Goal: Navigation & Orientation: Understand site structure

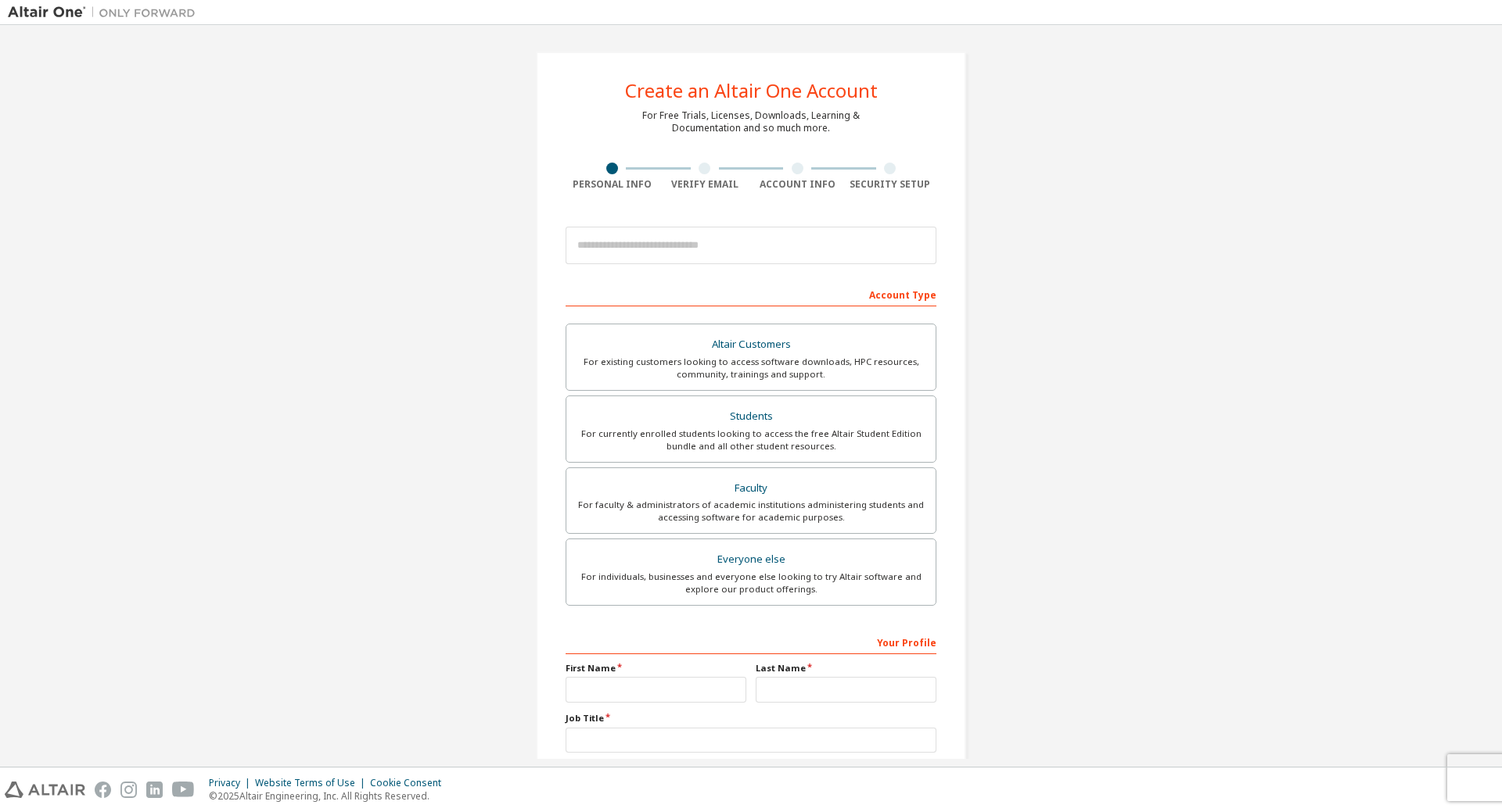
drag, startPoint x: 1326, startPoint y: 154, endPoint x: 906, endPoint y: 88, distance: 425.2
click at [1325, 154] on div "Create an Altair One Account For Free Trials, Licenses, Downloads, Learning & D…" at bounding box center [751, 447] width 1486 height 828
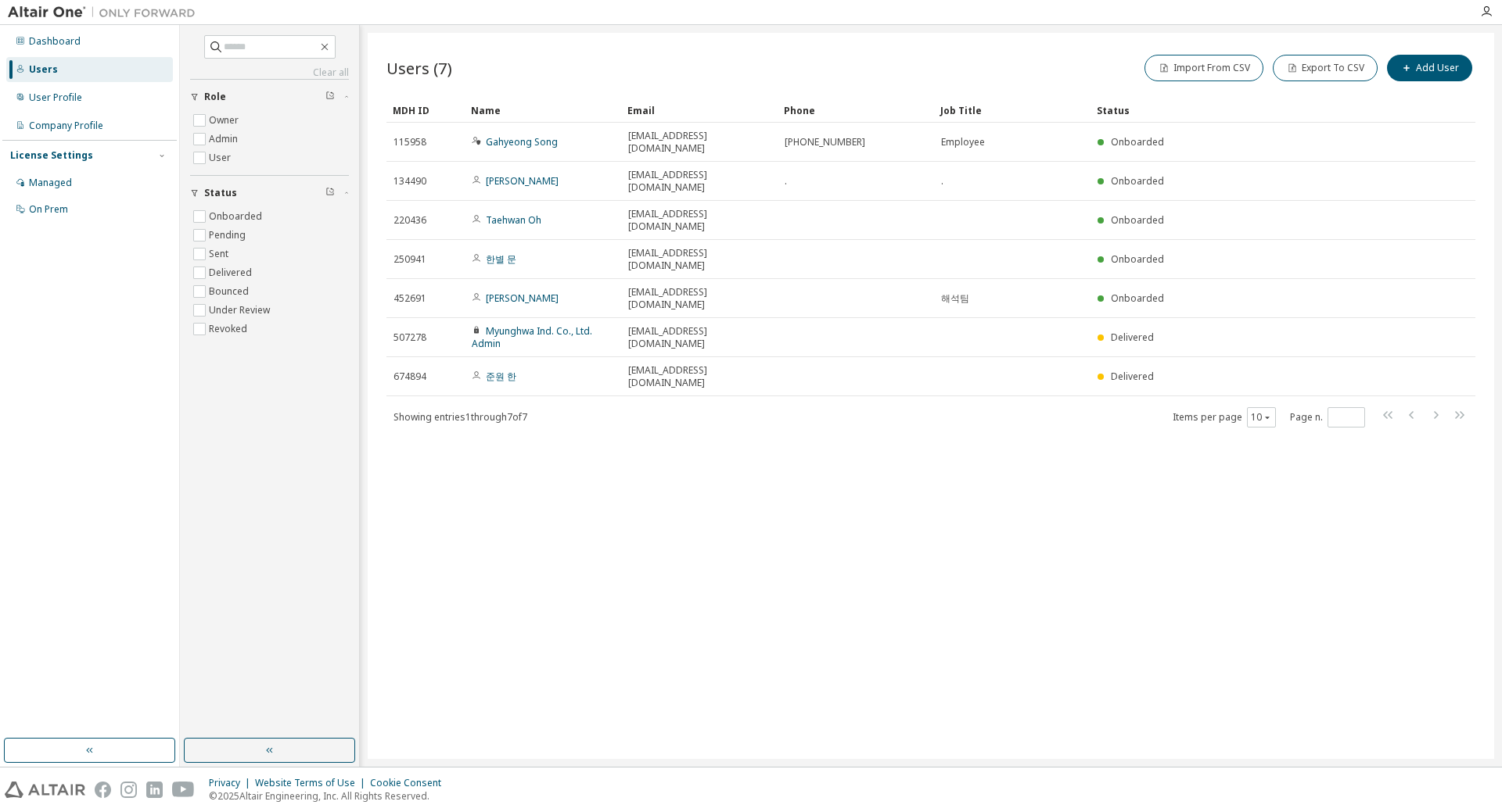
drag, startPoint x: 726, startPoint y: 397, endPoint x: 718, endPoint y: 396, distance: 8.1
click at [726, 397] on div "Users (7) Import From CSV Export To CSV Add User Clear Load Save Save As Field …" at bounding box center [930, 397] width 1126 height 727
click at [63, 91] on div "User Profile" at bounding box center [55, 97] width 53 height 12
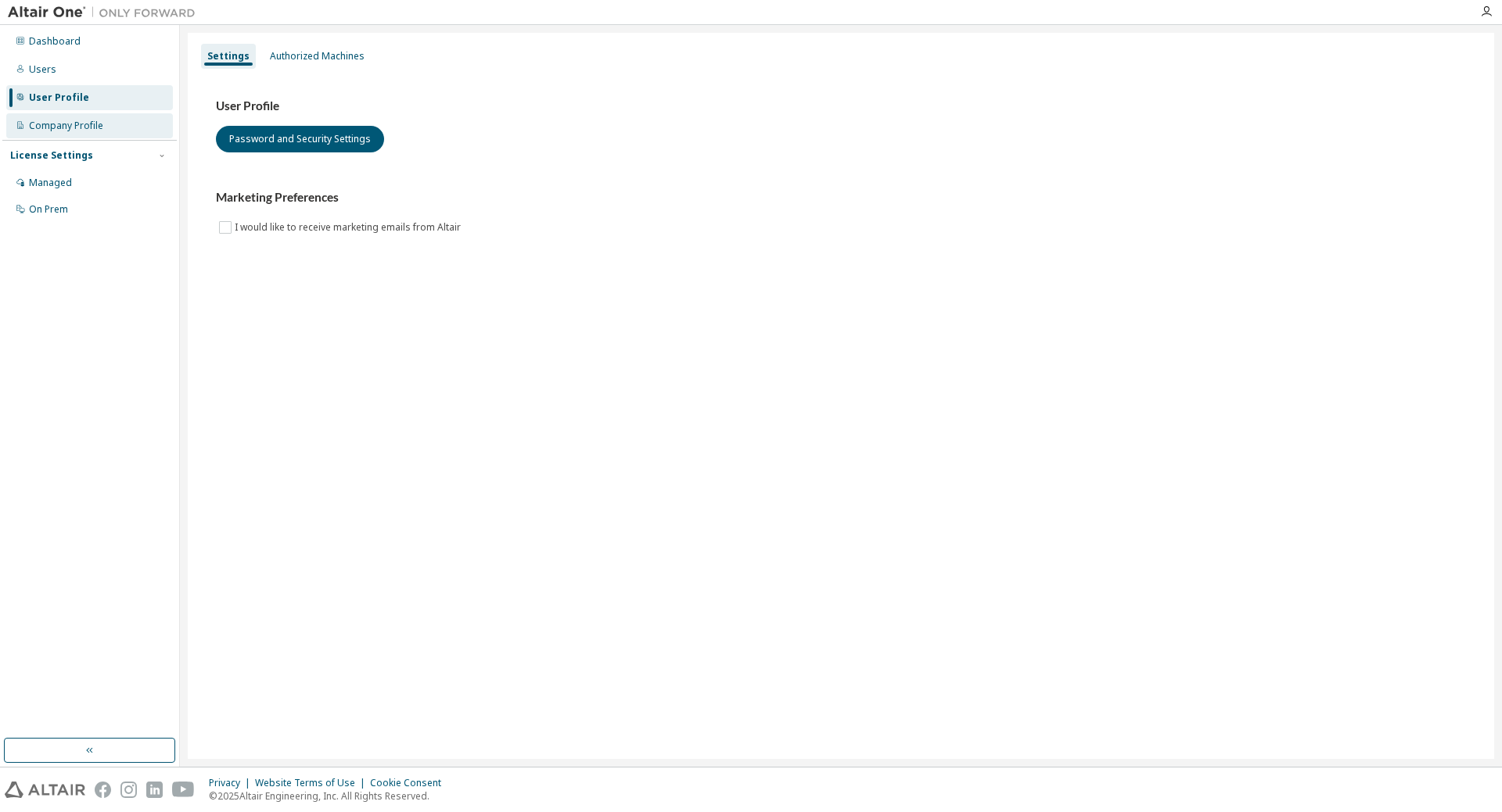
click at [60, 126] on div "Company Profile" at bounding box center [65, 125] width 74 height 12
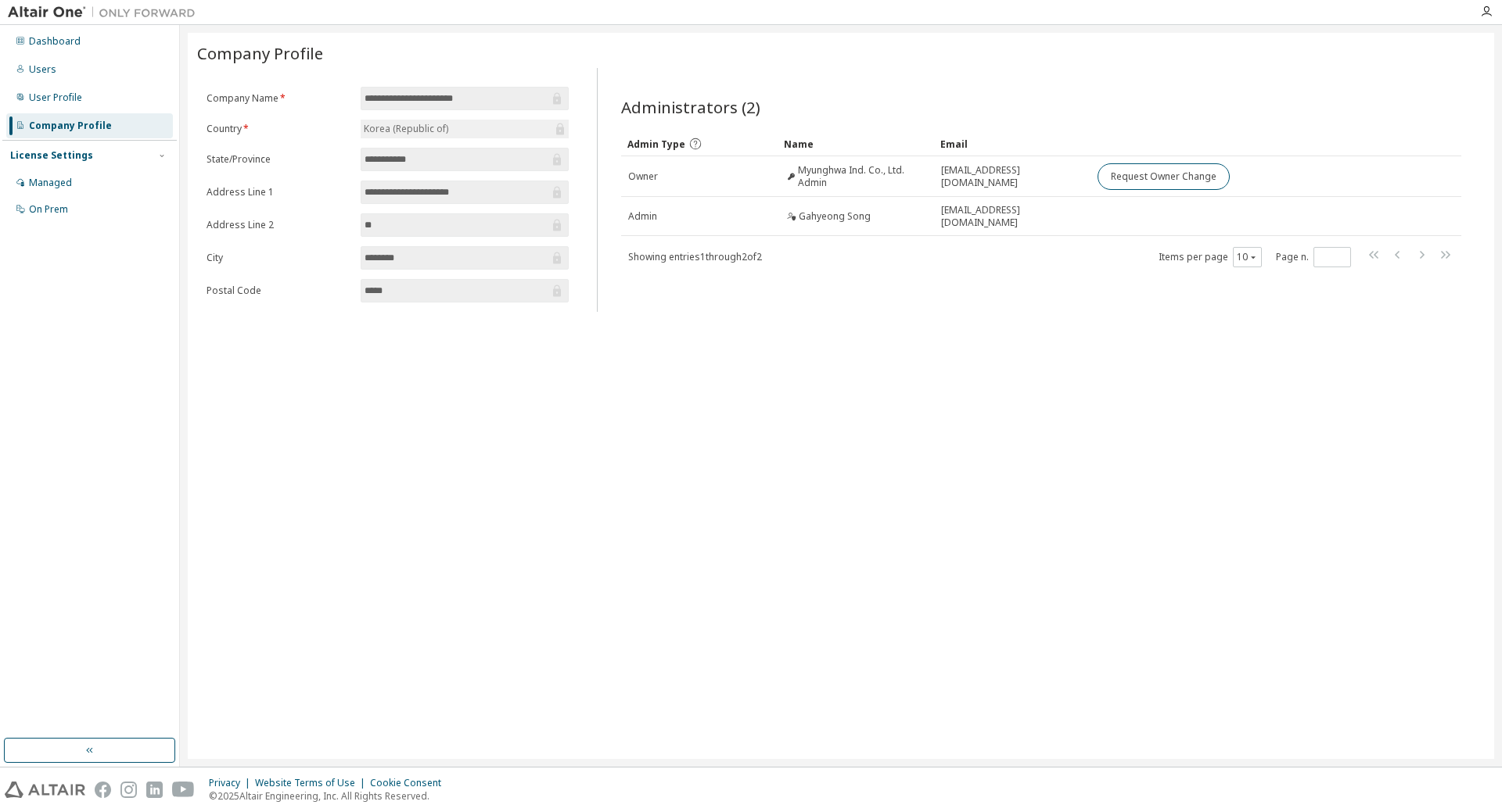
drag, startPoint x: 46, startPoint y: 179, endPoint x: 45, endPoint y: 157, distance: 22.0
click at [46, 179] on div "Managed" at bounding box center [49, 182] width 43 height 12
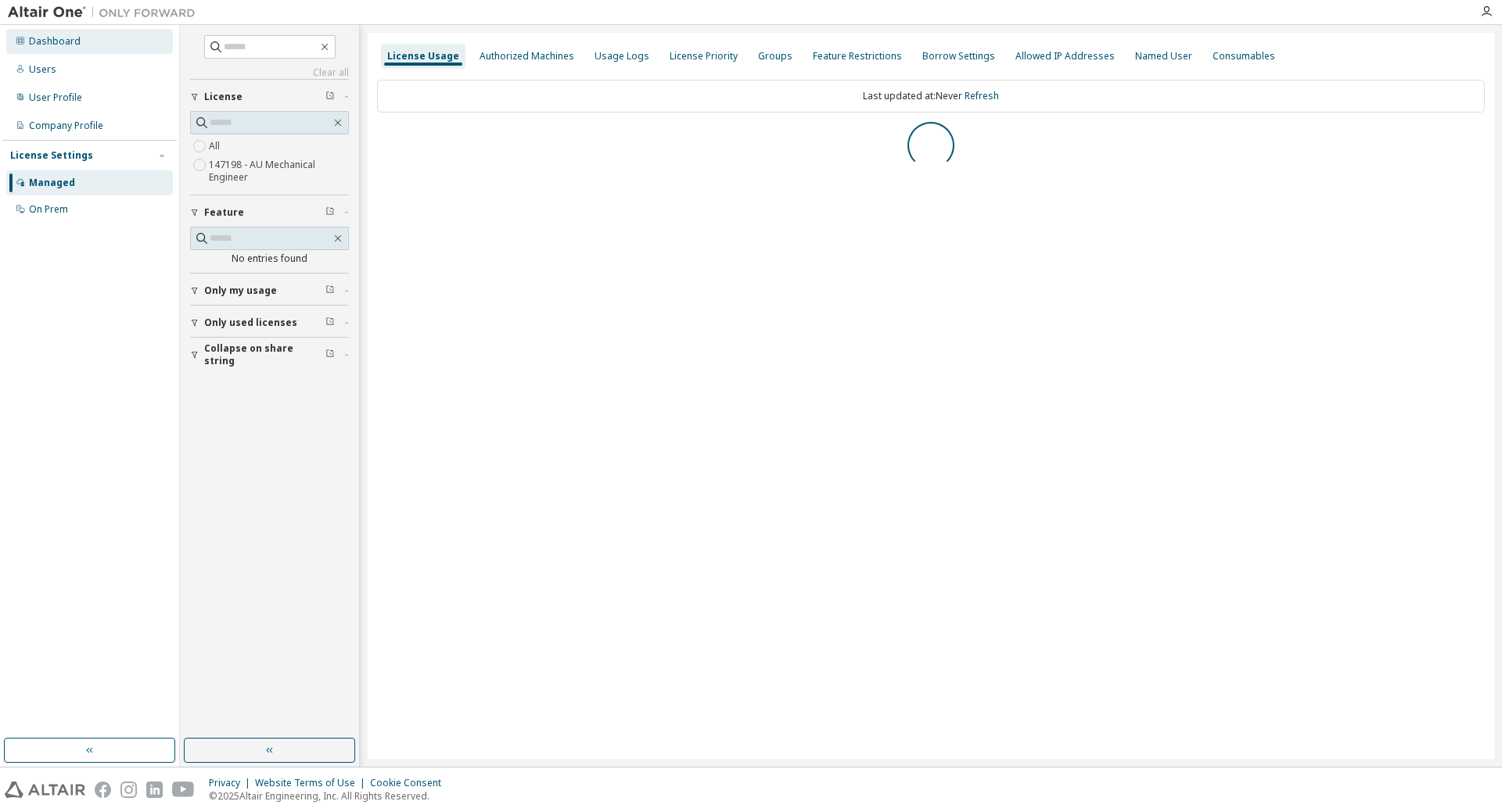
click at [56, 45] on div "Dashboard" at bounding box center [54, 41] width 51 height 12
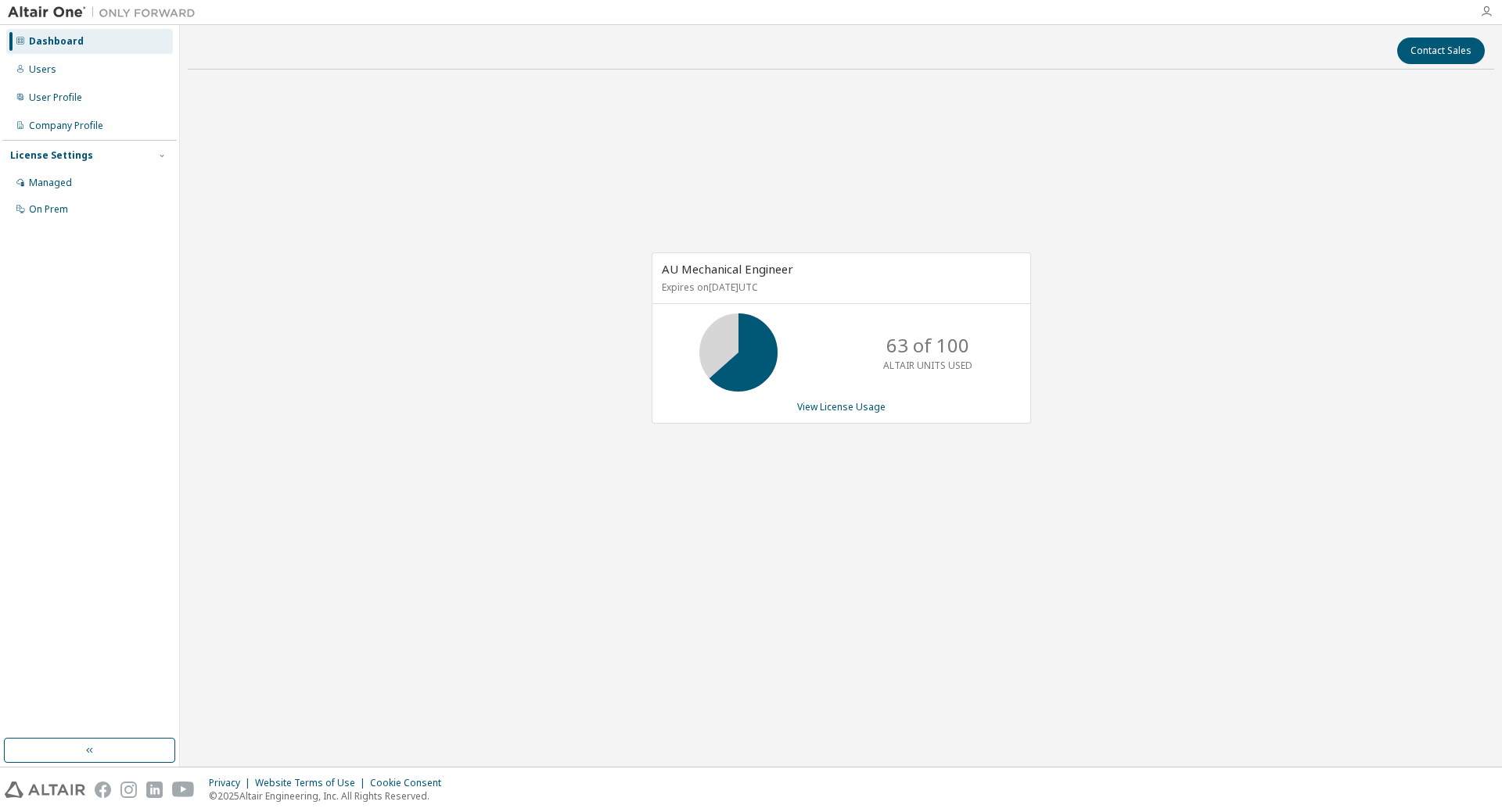
drag, startPoint x: 27, startPoint y: 0, endPoint x: 1484, endPoint y: 14, distance: 1457.1
click at [1484, 14] on icon "button" at bounding box center [1486, 11] width 12 height 12
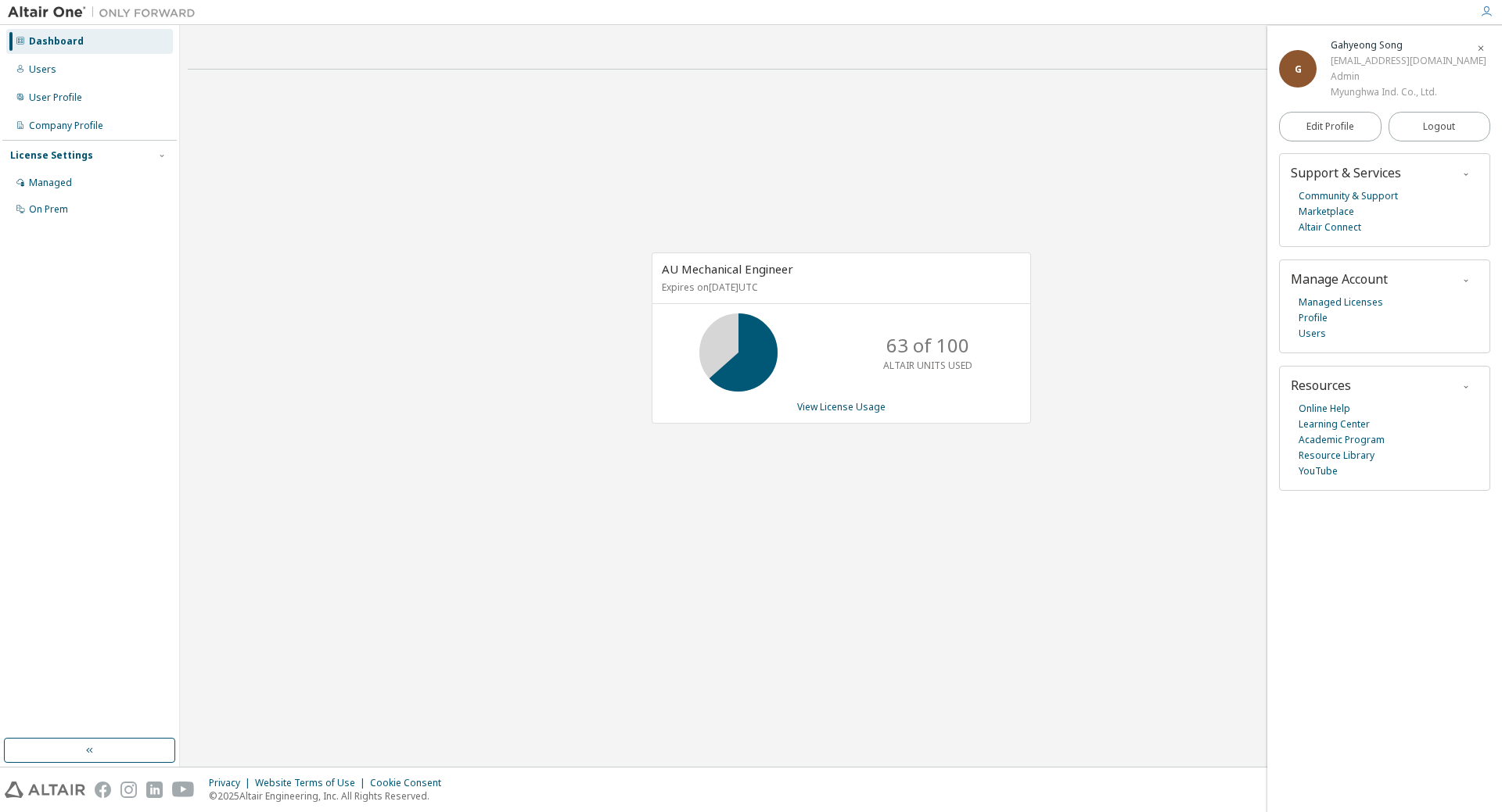
click at [31, 5] on img at bounding box center [105, 12] width 195 height 15
click at [31, 9] on img at bounding box center [105, 12] width 195 height 15
click at [121, 8] on img at bounding box center [105, 12] width 195 height 15
click at [50, 11] on img at bounding box center [105, 12] width 195 height 15
click at [1344, 226] on link "Altair Connect" at bounding box center [1329, 228] width 63 height 15
